Goal: Task Accomplishment & Management: Use online tool/utility

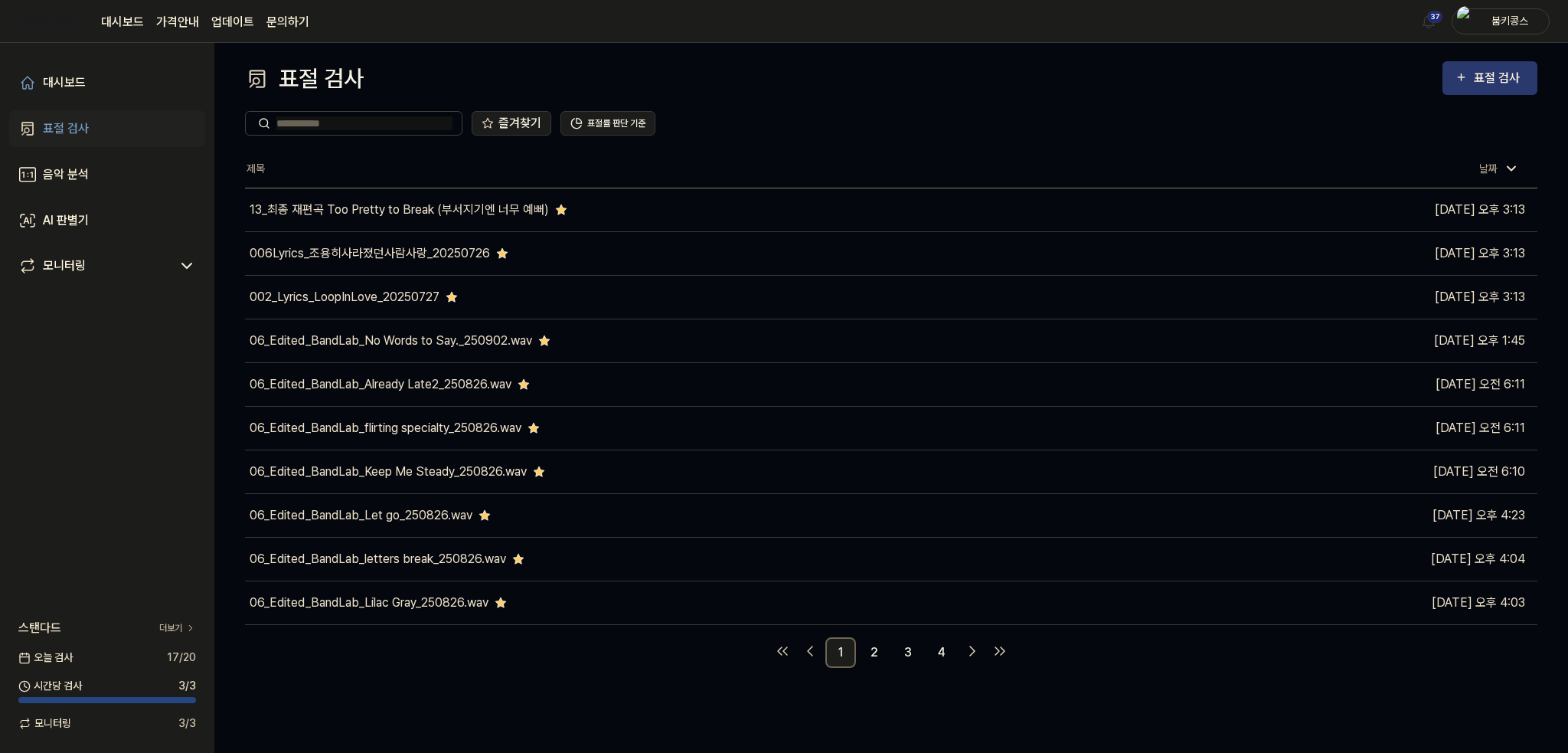
click at [1521, 76] on div "표절 검사" at bounding box center [1499, 78] width 51 height 20
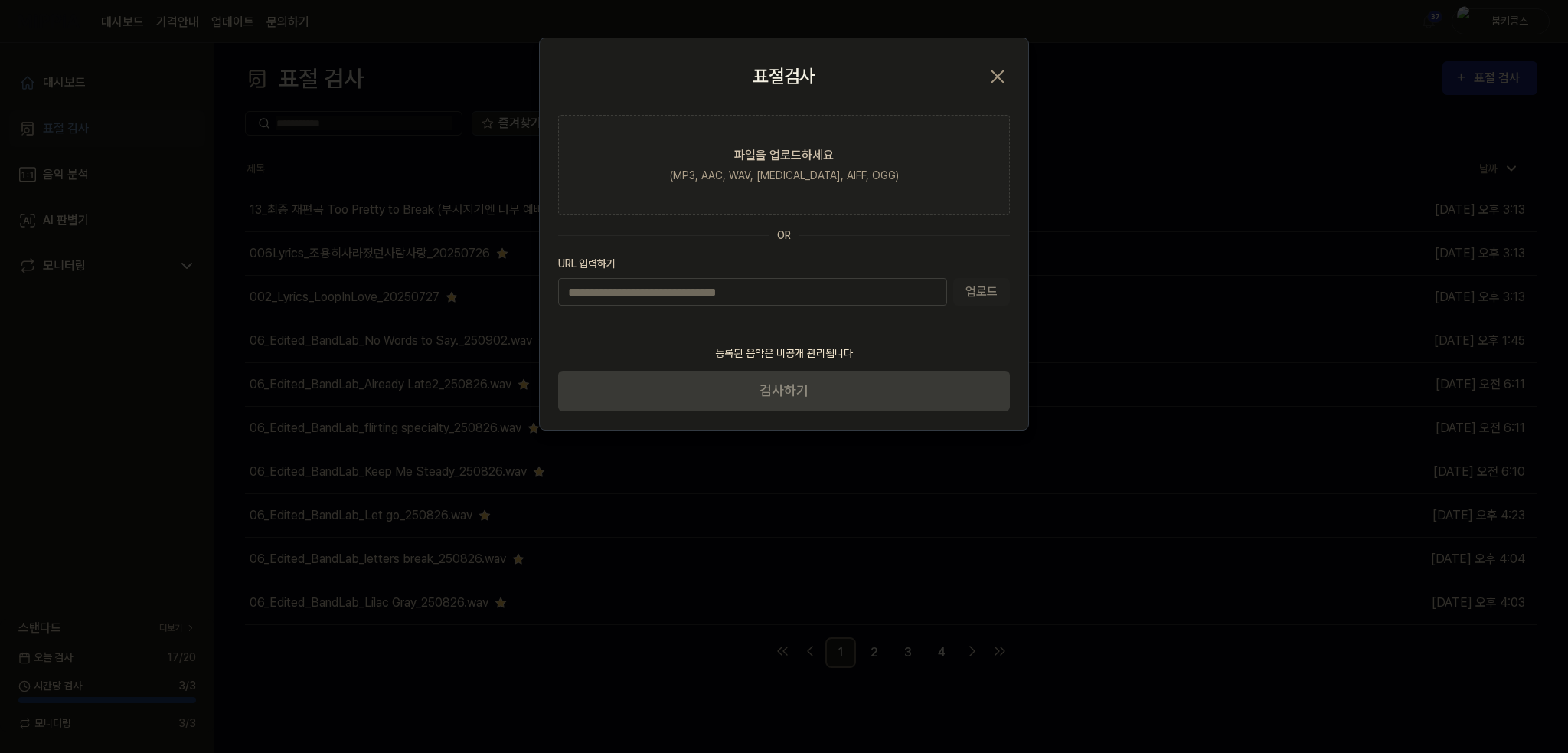
click at [998, 84] on icon "button" at bounding box center [997, 76] width 25 height 25
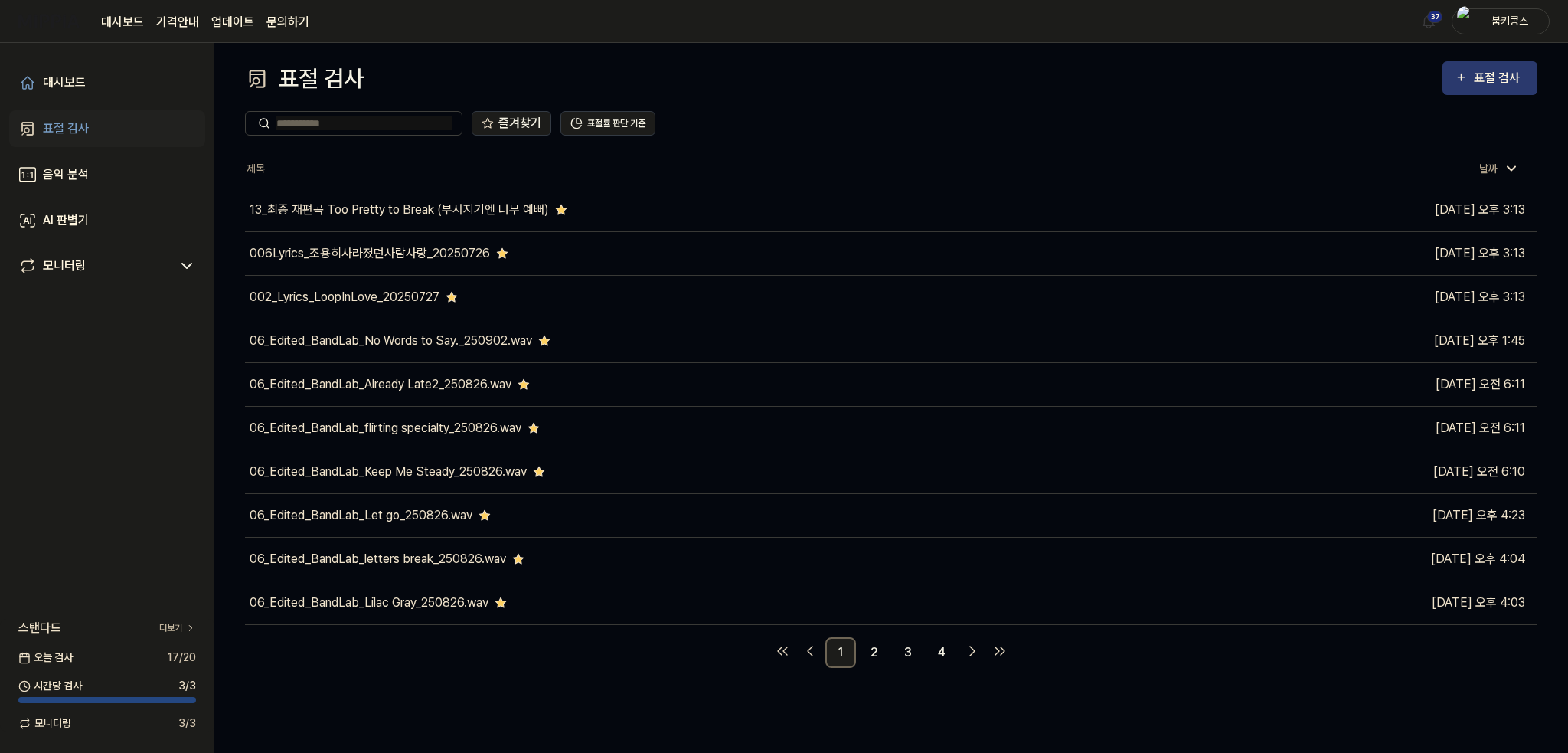
click at [1476, 80] on div "표절 검사" at bounding box center [1499, 78] width 51 height 20
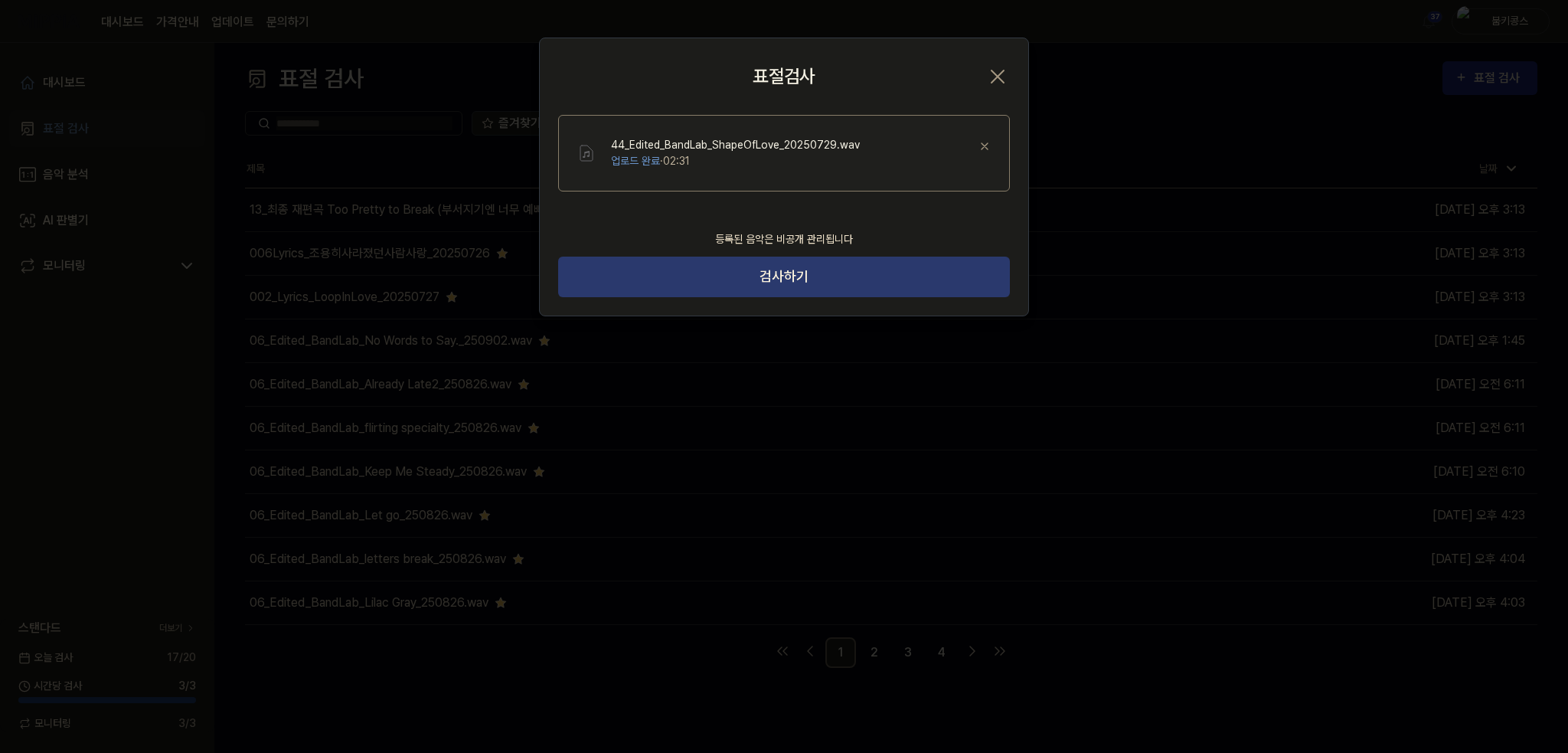
click at [891, 285] on button "검사하기" at bounding box center [784, 276] width 451 height 40
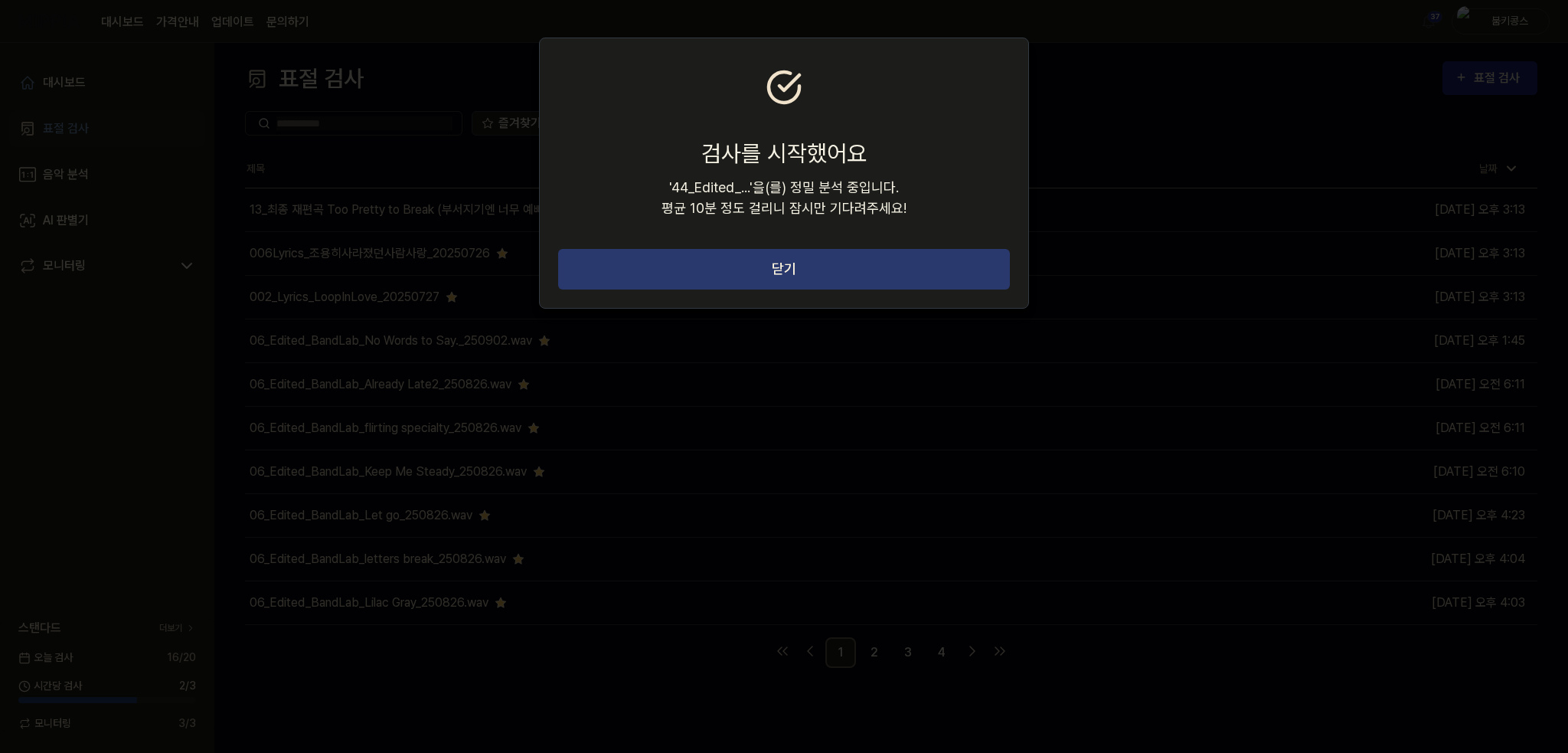
click at [897, 287] on button "닫기" at bounding box center [784, 268] width 451 height 40
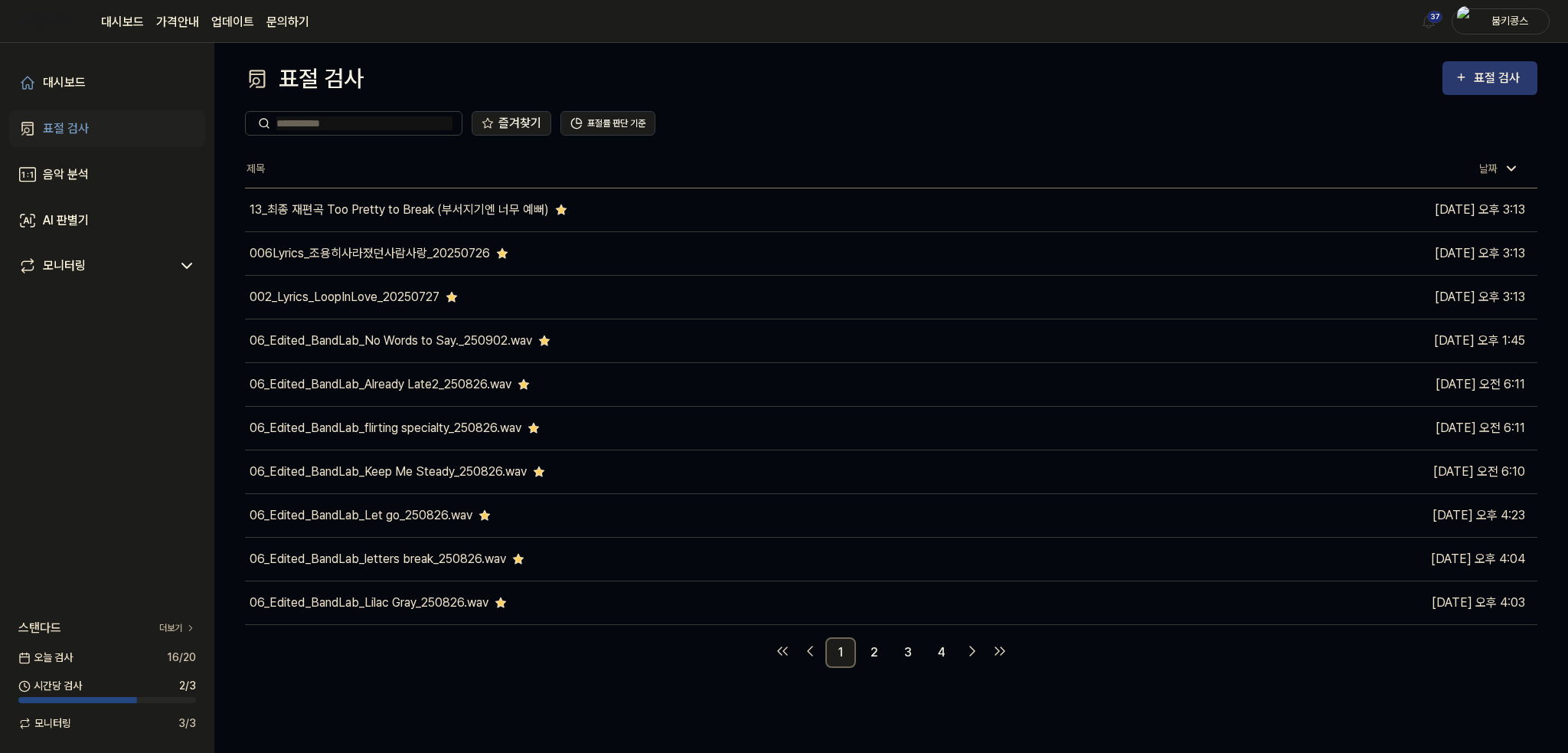
click at [1494, 72] on div "표절 검사" at bounding box center [1499, 78] width 51 height 20
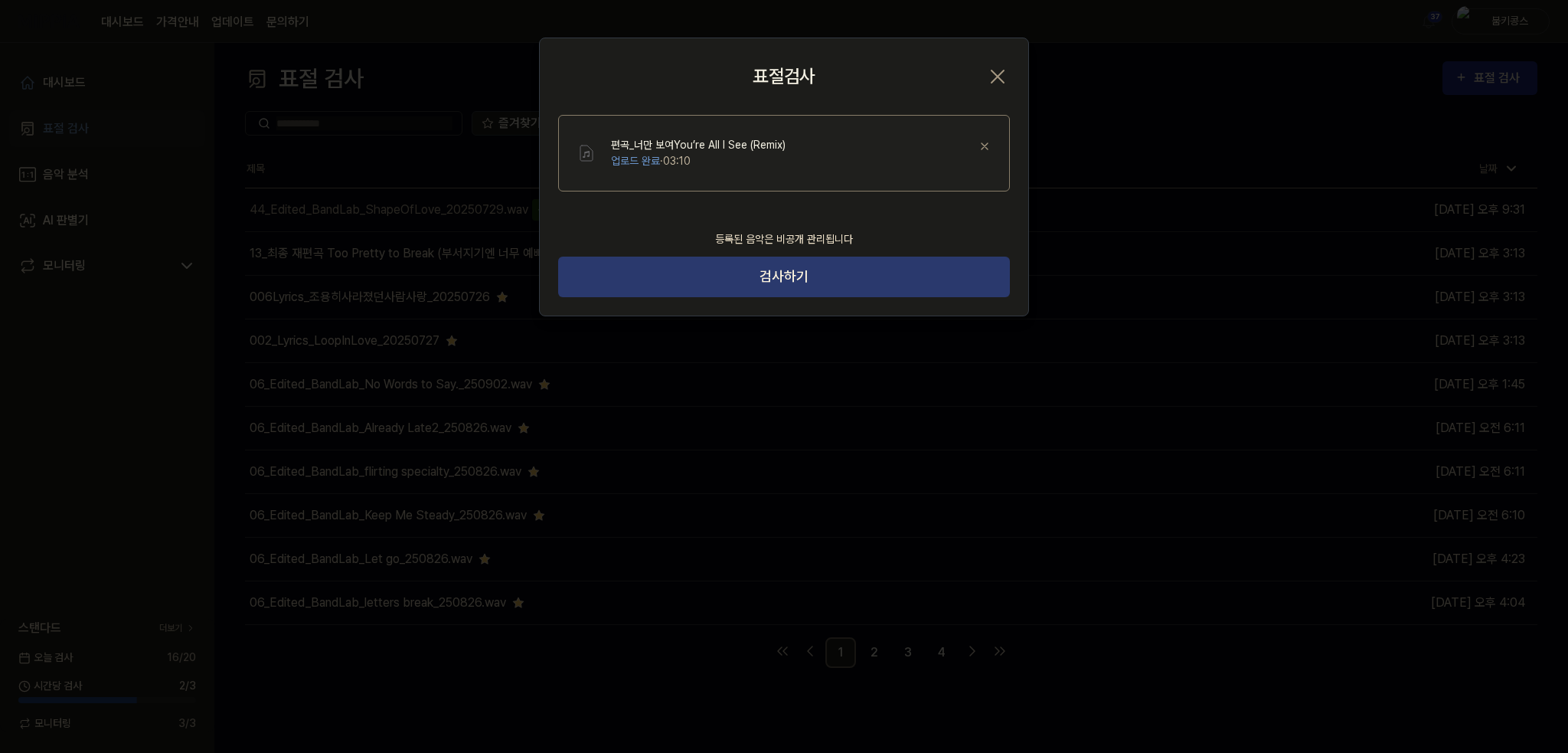
click at [860, 284] on button "검사하기" at bounding box center [784, 276] width 451 height 40
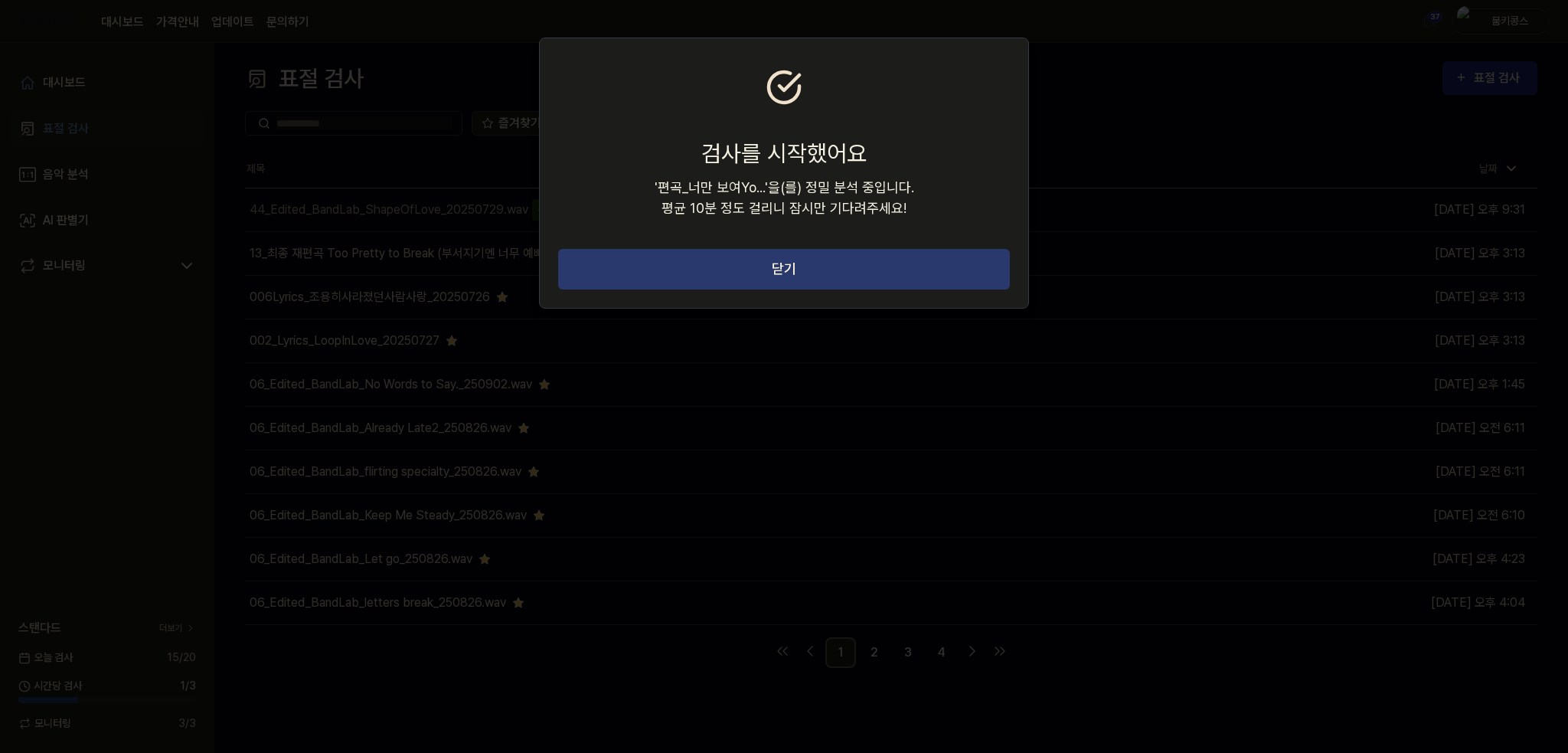
click at [861, 275] on button "닫기" at bounding box center [784, 268] width 451 height 40
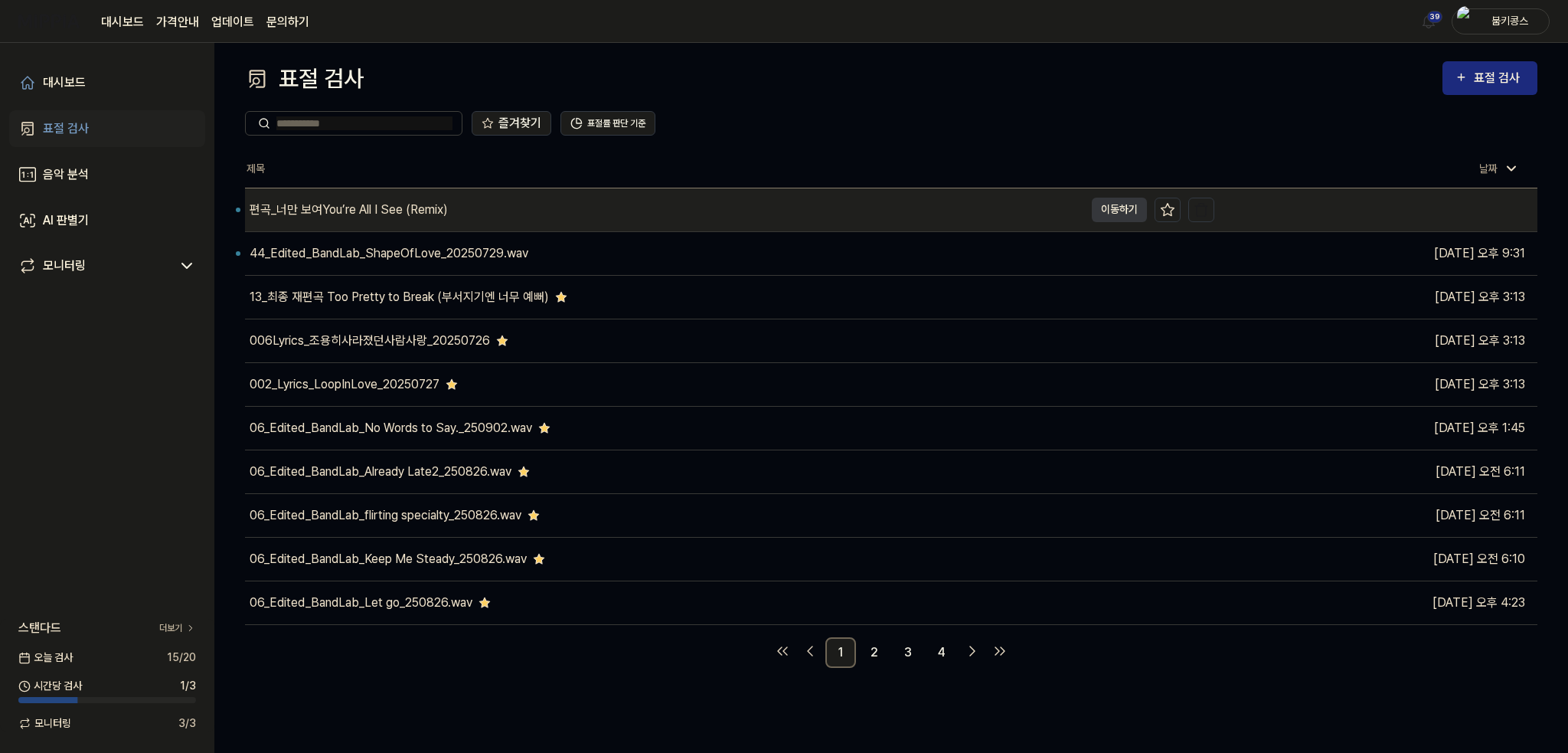
click at [301, 217] on div "편곡_너만 보여You’re All I See (Remix)" at bounding box center [348, 210] width 198 height 19
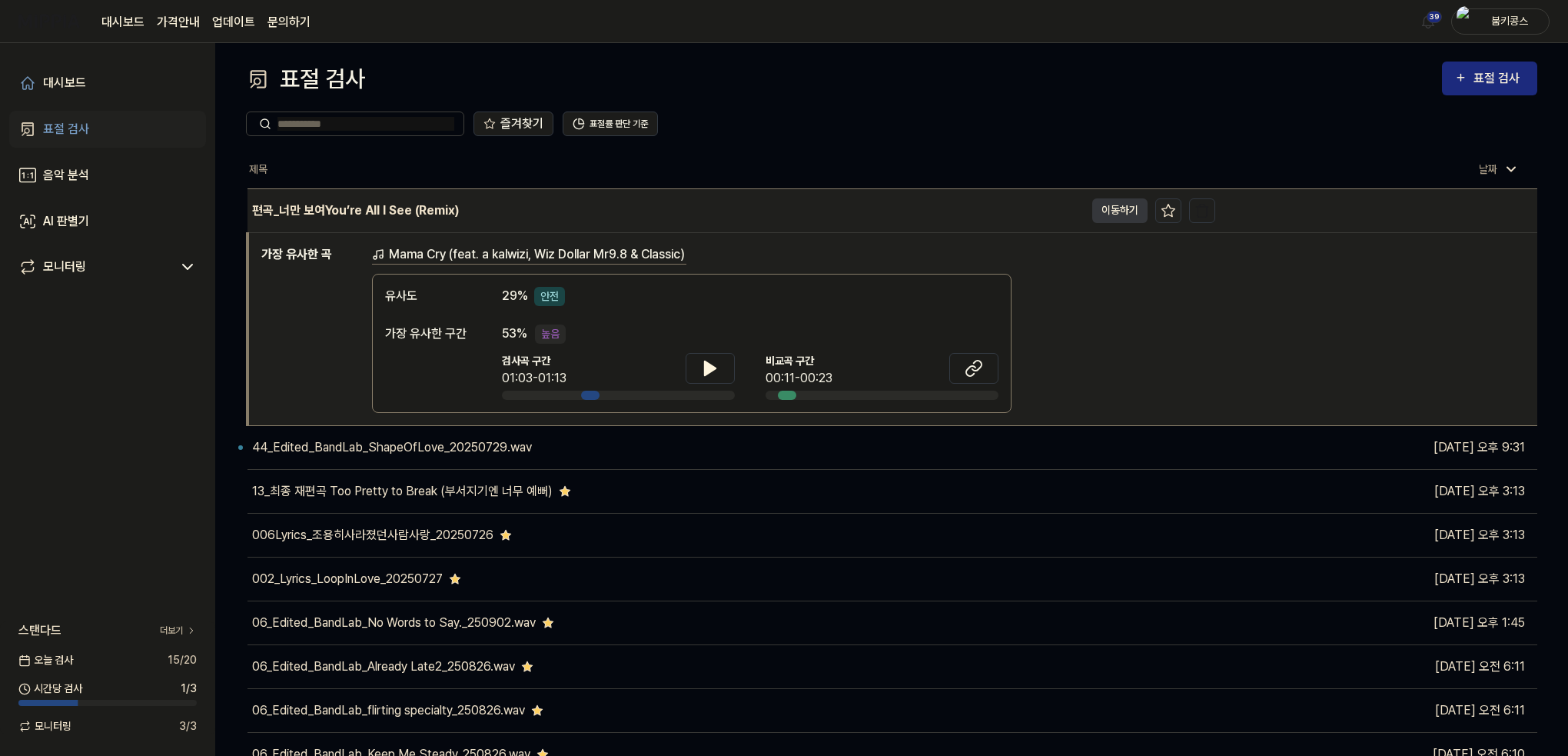
click at [1164, 209] on icon at bounding box center [1168, 211] width 16 height 16
click at [1114, 218] on button "이동하기" at bounding box center [1120, 210] width 55 height 25
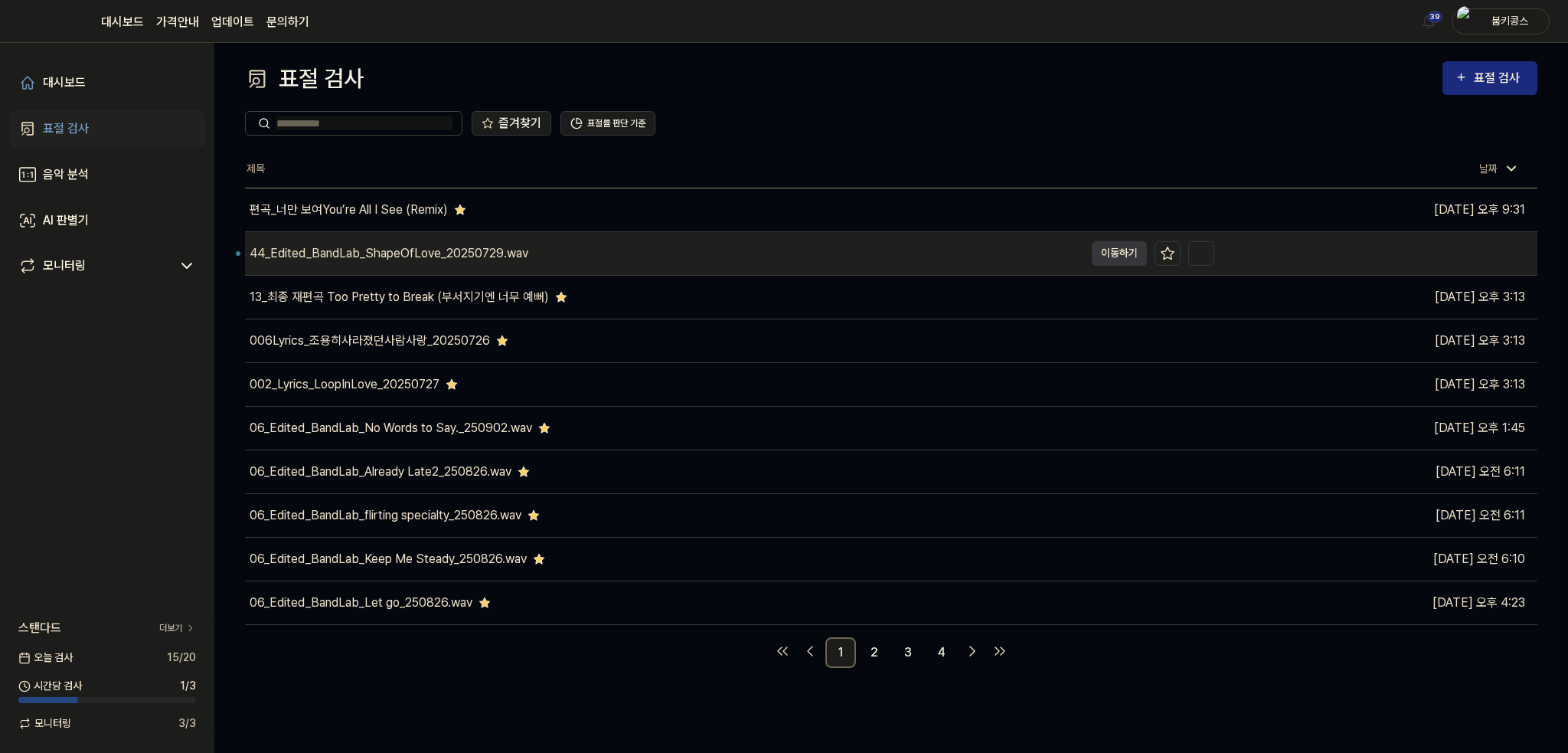
click at [540, 262] on div "44_Edited_BandLab_ShapeOfLove_20250729.wav" at bounding box center [664, 252] width 839 height 42
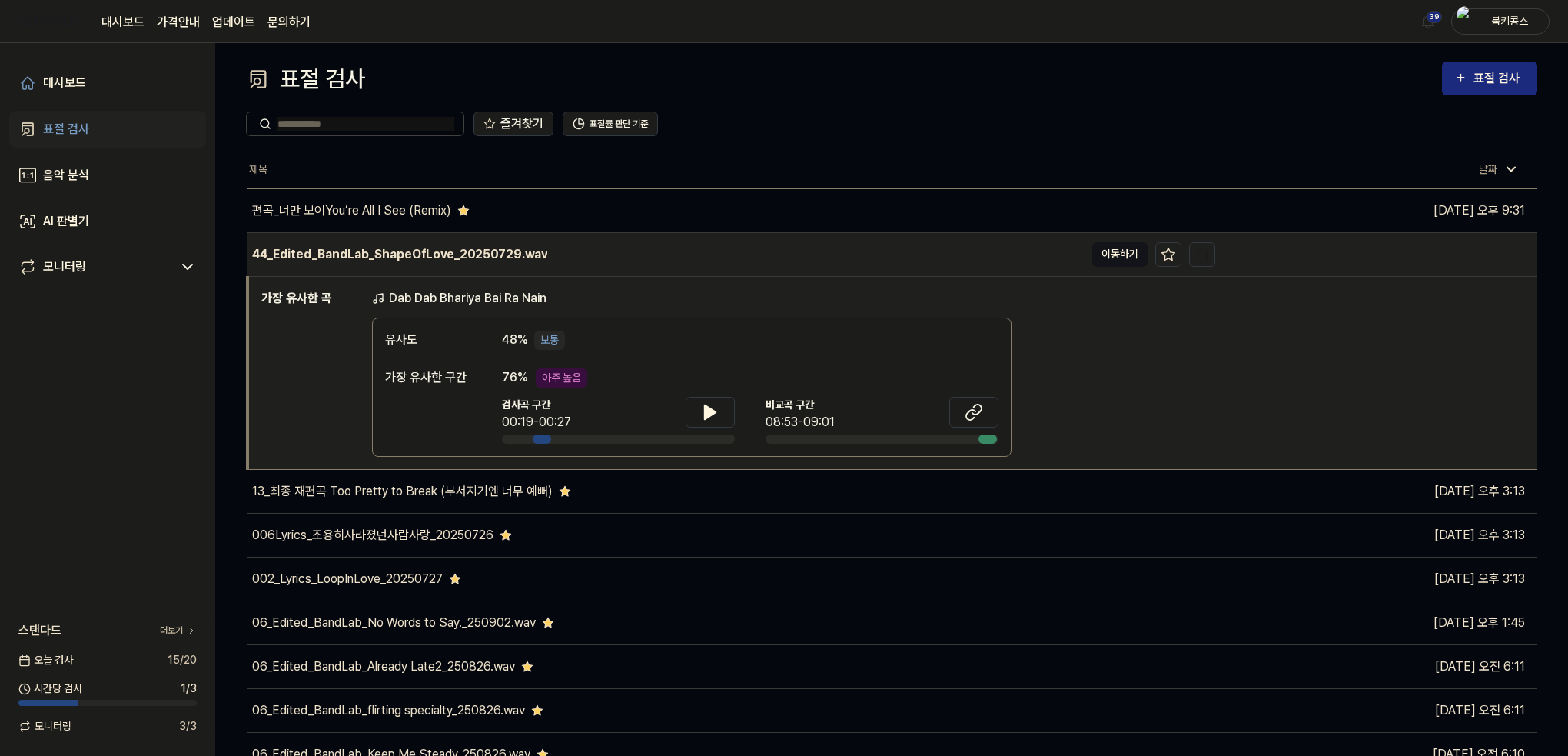
click at [1110, 258] on button "이동하기" at bounding box center [1120, 254] width 55 height 25
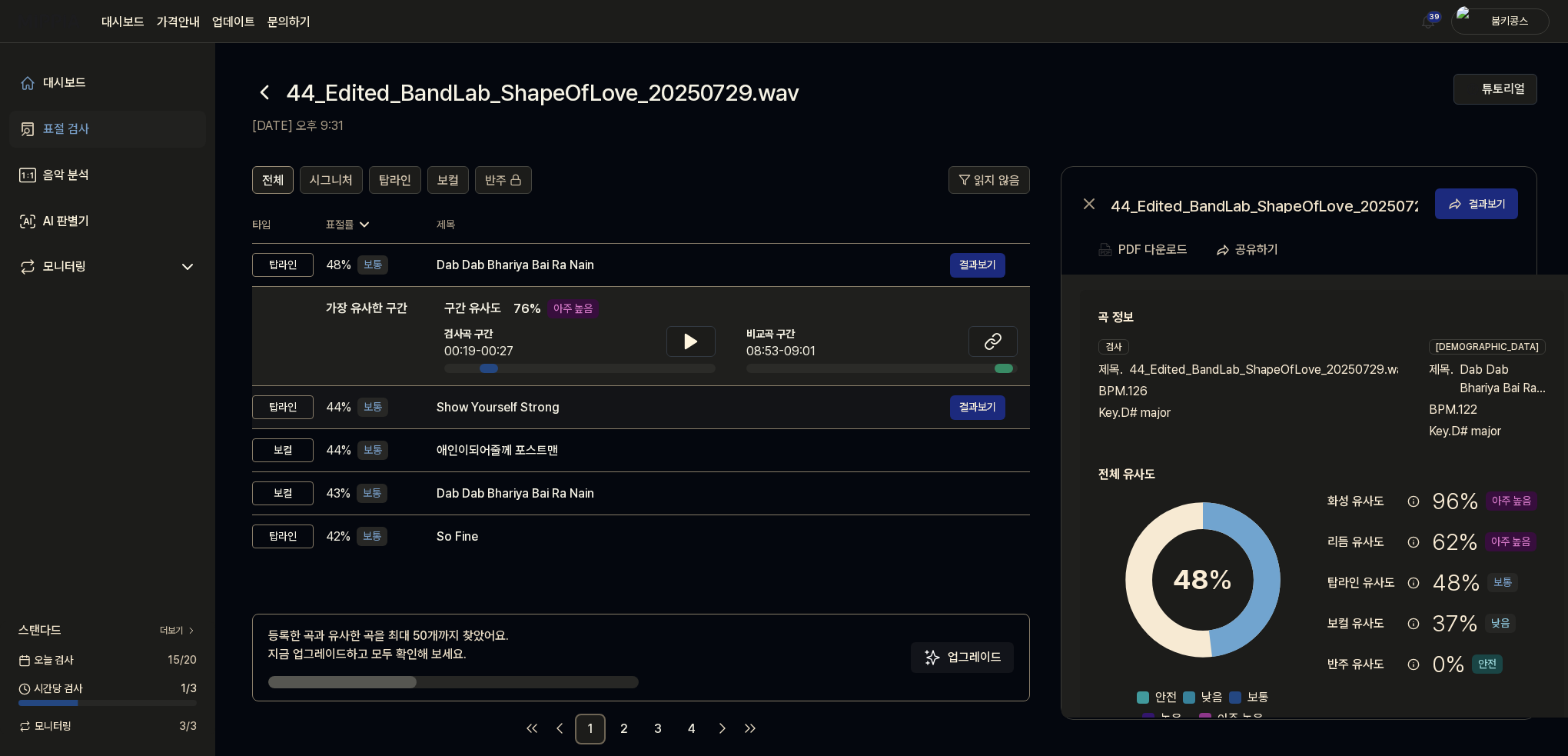
click at [492, 406] on div "Show Yourself Strong" at bounding box center [692, 407] width 513 height 19
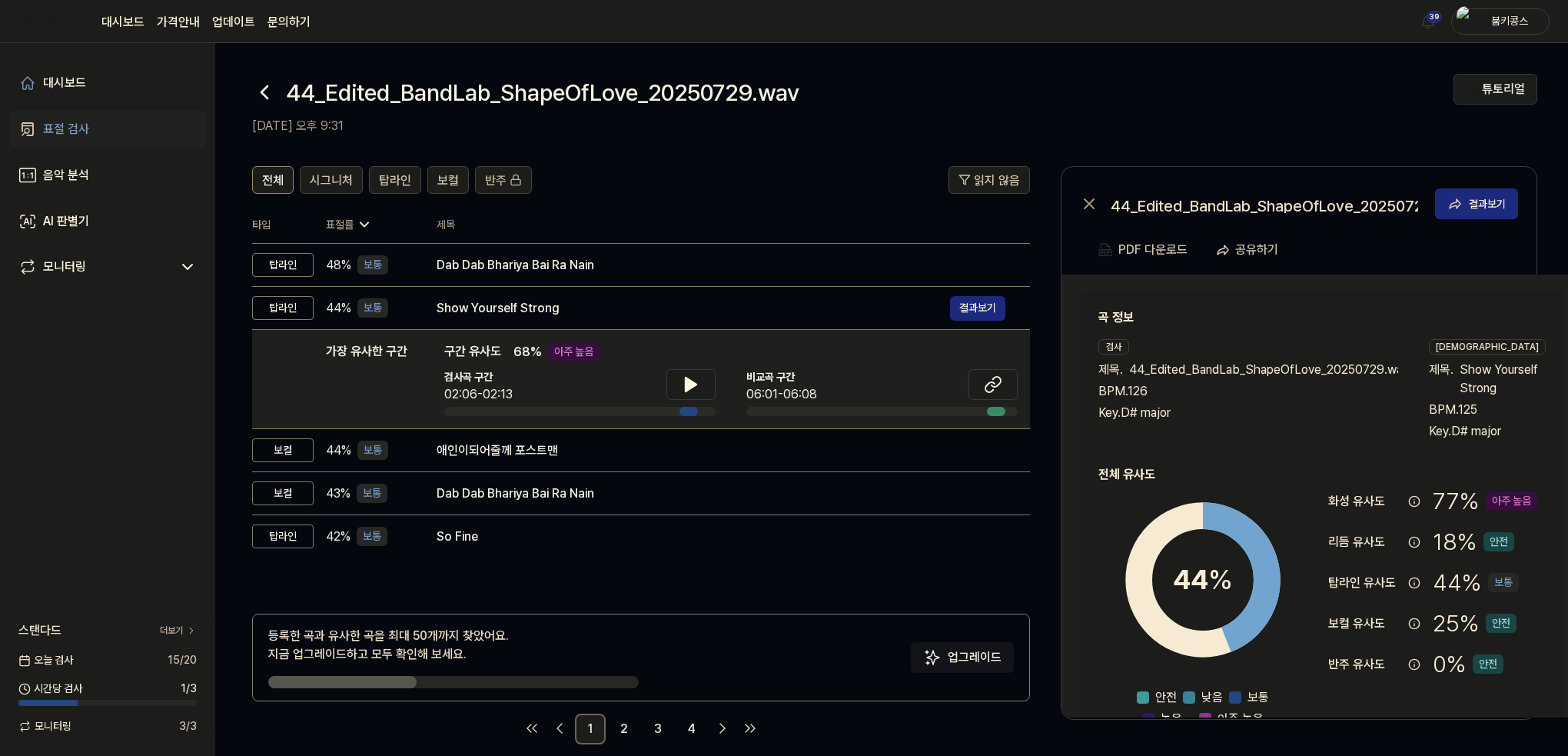
click at [254, 91] on icon at bounding box center [264, 92] width 25 height 25
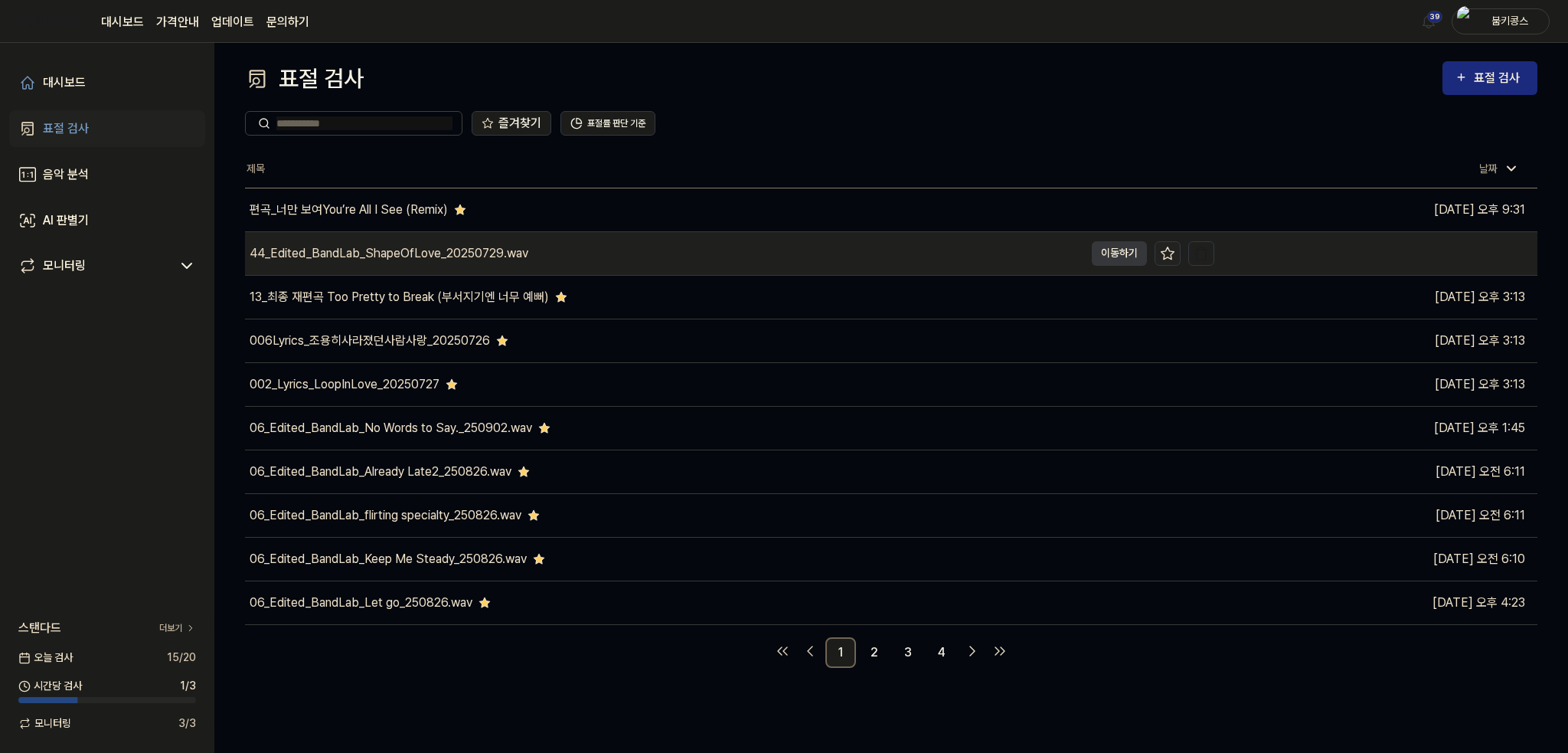
click at [1170, 251] on icon at bounding box center [1168, 253] width 16 height 16
